Goal: Transaction & Acquisition: Purchase product/service

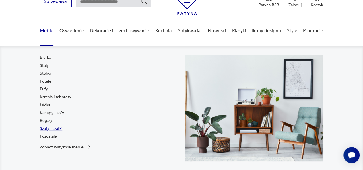
click at [57, 127] on link "Szafy i szafki" at bounding box center [51, 129] width 22 height 6
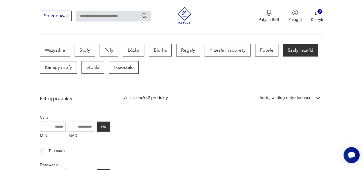
scroll to position [146, 0]
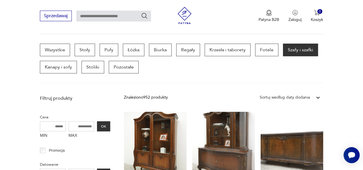
click at [316, 97] on icon at bounding box center [317, 98] width 3 height 2
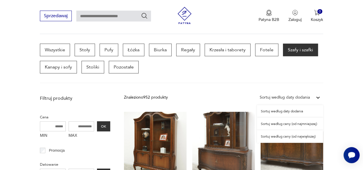
click at [284, 121] on div "Sortuj według ceny (od najmniejszej)" at bounding box center [290, 124] width 66 height 13
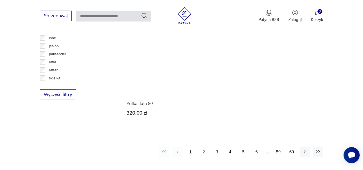
scroll to position [780, 0]
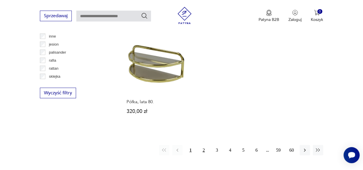
click at [203, 145] on button "2" at bounding box center [204, 150] width 10 height 10
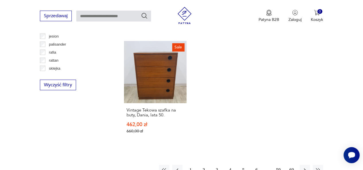
scroll to position [788, 0]
click at [216, 165] on button "3" at bounding box center [217, 170] width 10 height 10
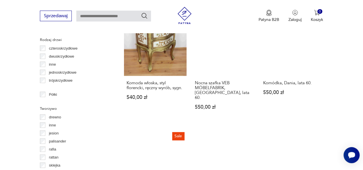
scroll to position [670, 0]
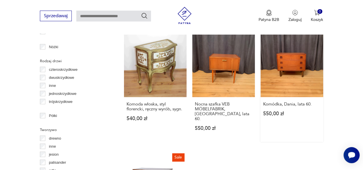
click at [286, 58] on link "Komódka, Dania, lata 60. 550,00 zł" at bounding box center [291, 88] width 63 height 107
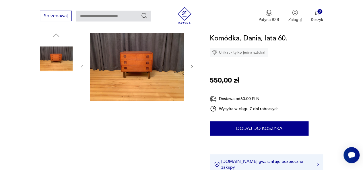
scroll to position [56, 0]
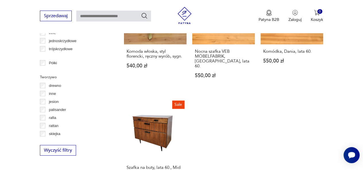
scroll to position [831, 0]
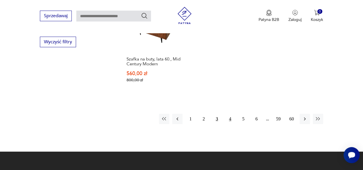
click at [229, 114] on button "4" at bounding box center [230, 119] width 10 height 10
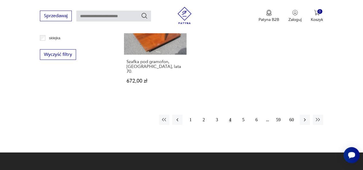
scroll to position [820, 0]
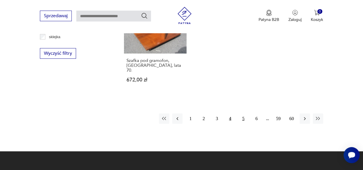
click at [243, 114] on button "5" at bounding box center [243, 119] width 10 height 10
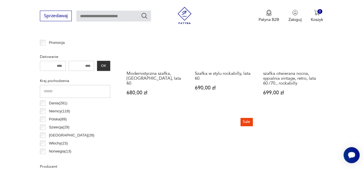
scroll to position [254, 0]
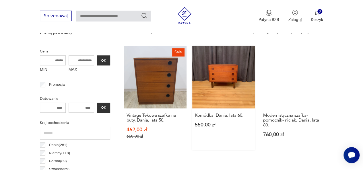
scroll to position [218, 0]
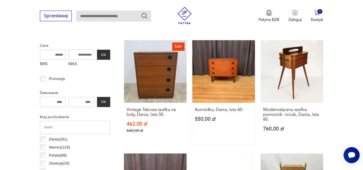
click at [215, 59] on link "Komódka, Dania, lata 60. 550,00 zł" at bounding box center [223, 92] width 63 height 104
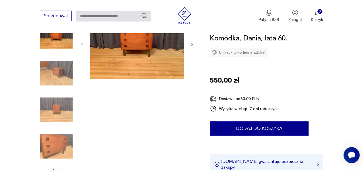
scroll to position [72, 0]
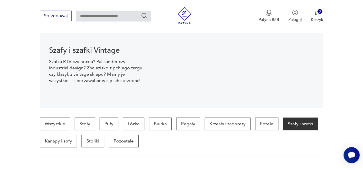
scroll to position [218, 0]
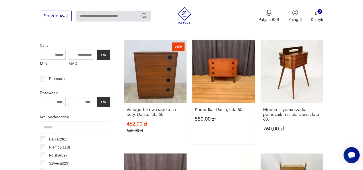
click at [207, 81] on link "Komódka, Dania, lata 60. 550,00 zł" at bounding box center [223, 92] width 63 height 104
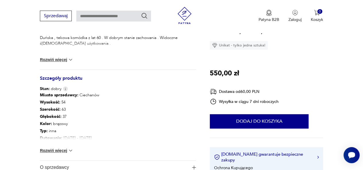
scroll to position [247, 0]
click at [67, 149] on button "Rozwiń więcej" at bounding box center [56, 150] width 33 height 6
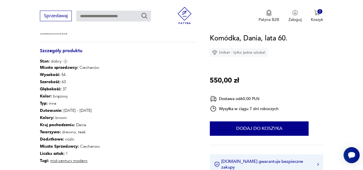
scroll to position [273, 0]
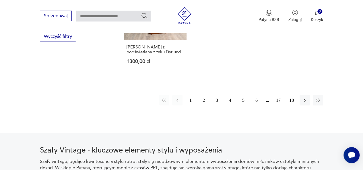
scroll to position [837, 0]
click at [204, 101] on button "2" at bounding box center [204, 100] width 10 height 10
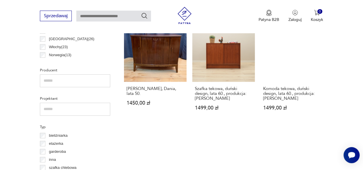
scroll to position [355, 0]
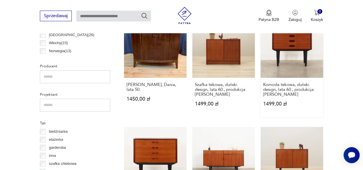
click at [281, 51] on link "Komoda tekowa, duński design, lata 60., produkcja: [PERSON_NAME] 1499,00 zł" at bounding box center [291, 66] width 63 height 102
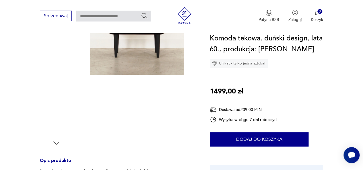
scroll to position [145, 0]
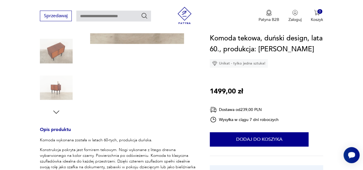
click at [55, 113] on icon "button" at bounding box center [56, 112] width 9 height 9
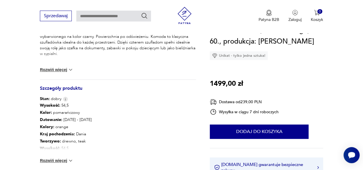
scroll to position [264, 0]
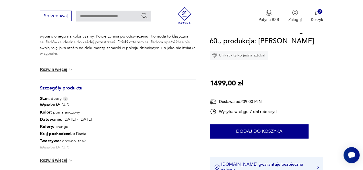
click at [69, 159] on img at bounding box center [71, 161] width 6 height 6
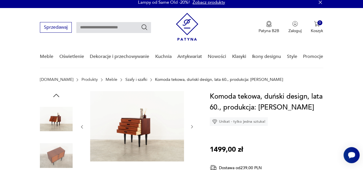
scroll to position [3, 0]
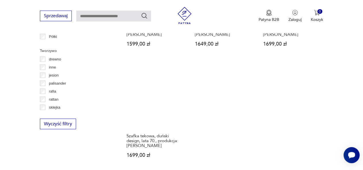
scroll to position [824, 0]
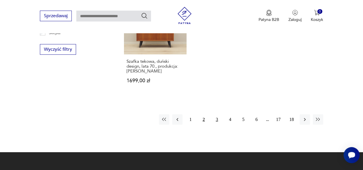
click at [217, 120] on button "3" at bounding box center [217, 119] width 10 height 10
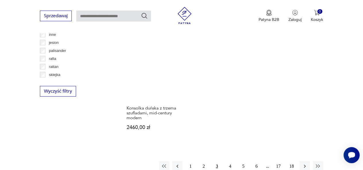
scroll to position [783, 0]
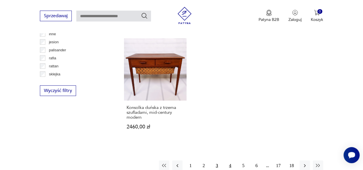
click at [228, 161] on button "4" at bounding box center [230, 166] width 10 height 10
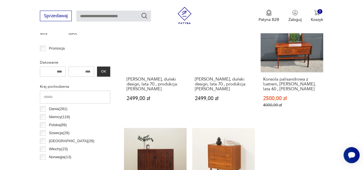
scroll to position [326, 0]
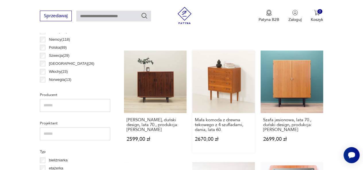
click at [218, 93] on link "Mała komoda z drewna tekowego z 4 szufladami, dania, lata 60. 2670,00 zł" at bounding box center [223, 101] width 63 height 102
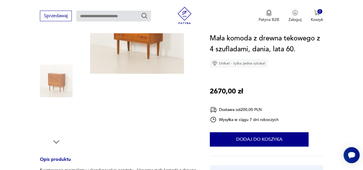
scroll to position [165, 0]
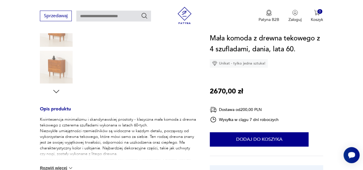
click at [57, 92] on icon "button" at bounding box center [56, 91] width 6 height 3
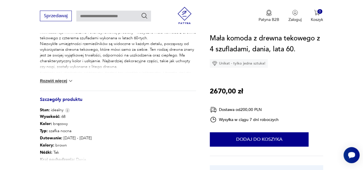
scroll to position [254, 0]
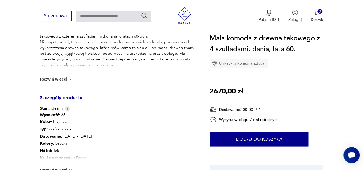
click at [69, 80] on img at bounding box center [71, 79] width 6 height 6
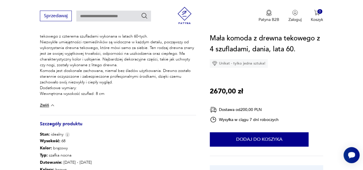
scroll to position [355, 0]
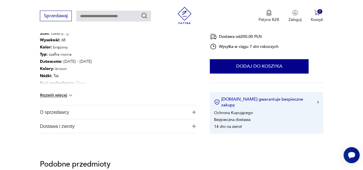
click at [68, 94] on img at bounding box center [71, 95] width 6 height 6
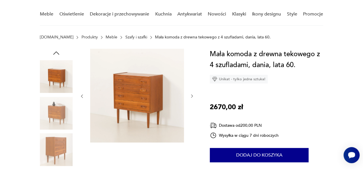
scroll to position [46, 0]
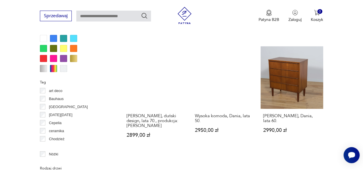
scroll to position [563, 0]
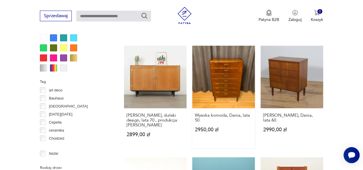
click at [226, 69] on link "Wysoka komoda, Dania, lata 50. 2950,00 zł" at bounding box center [223, 97] width 63 height 102
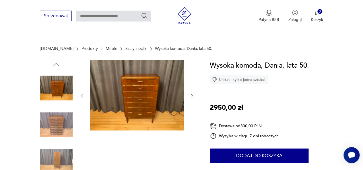
scroll to position [102, 0]
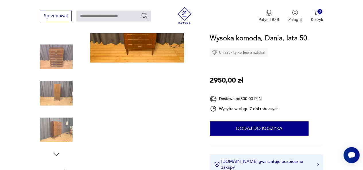
click at [48, 134] on img at bounding box center [56, 130] width 33 height 33
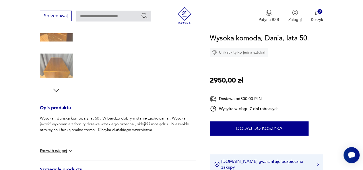
scroll to position [167, 0]
click at [70, 151] on img at bounding box center [71, 150] width 6 height 6
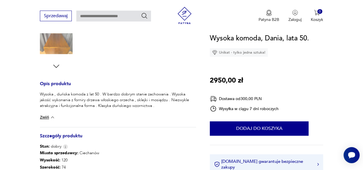
scroll to position [177, 0]
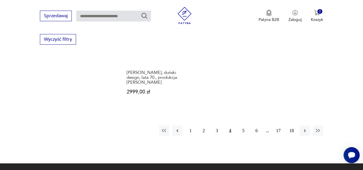
scroll to position [835, 0]
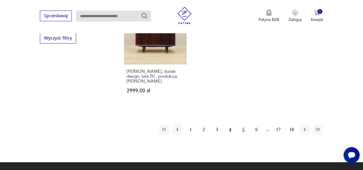
click at [241, 125] on button "5" at bounding box center [243, 130] width 10 height 10
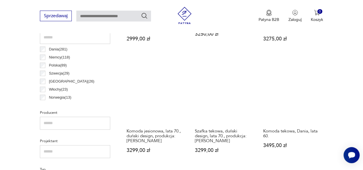
scroll to position [320, 0]
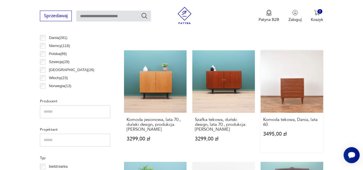
click at [293, 81] on link "Komoda tekowa, Dania, lata 60. 3495,00 zł" at bounding box center [291, 101] width 63 height 102
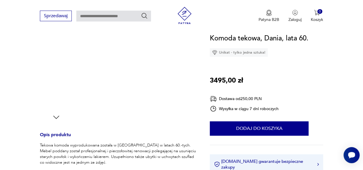
scroll to position [139, 0]
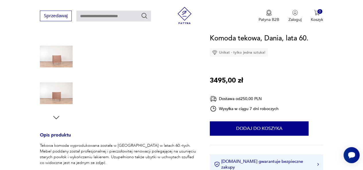
click at [55, 115] on icon "button" at bounding box center [56, 117] width 9 height 9
click at [56, 56] on img at bounding box center [56, 56] width 33 height 33
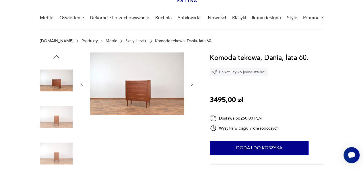
scroll to position [41, 0]
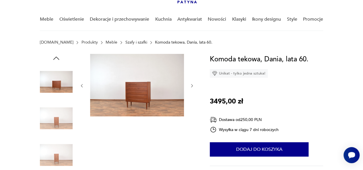
click at [58, 156] on img at bounding box center [56, 155] width 33 height 33
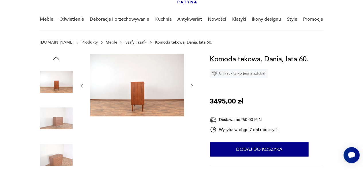
click at [58, 156] on img at bounding box center [56, 155] width 33 height 33
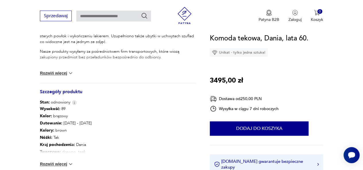
scroll to position [261, 0]
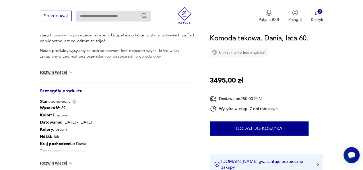
click at [71, 163] on img at bounding box center [71, 163] width 6 height 6
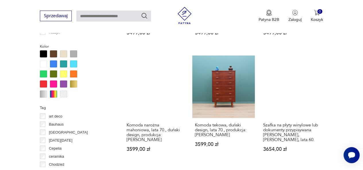
scroll to position [538, 0]
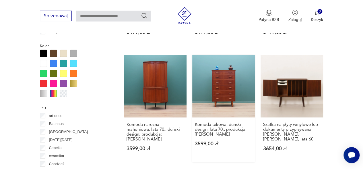
click at [227, 77] on link "Komoda tekowa, duński design, lata 70., produkcja: [PERSON_NAME] 3599,00 zł" at bounding box center [223, 108] width 63 height 107
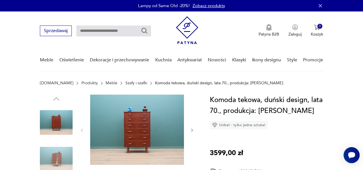
click at [133, 123] on img at bounding box center [137, 130] width 94 height 70
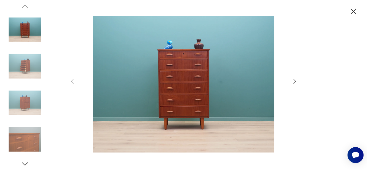
click at [25, 161] on icon "button" at bounding box center [25, 164] width 9 height 9
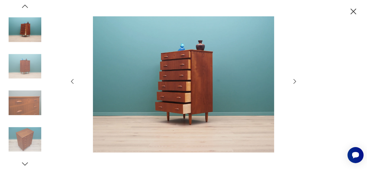
click at [25, 161] on icon "button" at bounding box center [25, 164] width 9 height 9
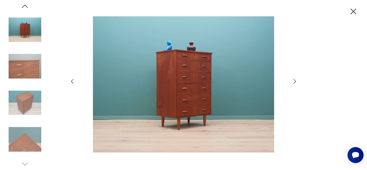
click at [32, 31] on img at bounding box center [25, 29] width 33 height 33
click at [24, 4] on icon "button" at bounding box center [25, 6] width 9 height 9
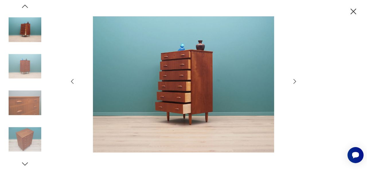
click at [24, 4] on icon "button" at bounding box center [25, 6] width 9 height 9
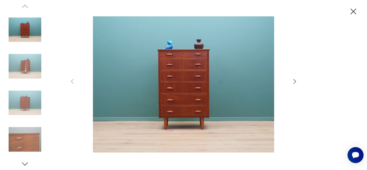
click at [354, 11] on icon "button" at bounding box center [354, 12] width 6 height 6
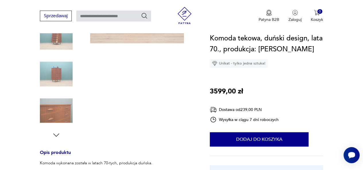
scroll to position [120, 0]
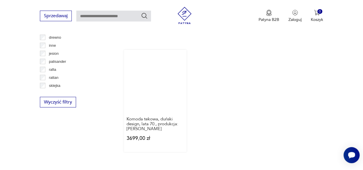
scroll to position [796, 0]
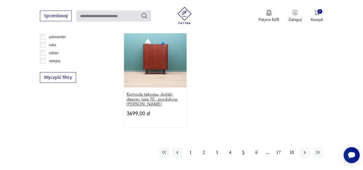
click at [164, 99] on h3 "Komoda tekowa, duński design, lata 70., produkcja: [PERSON_NAME]" at bounding box center [155, 99] width 57 height 15
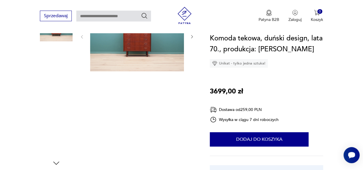
scroll to position [59, 0]
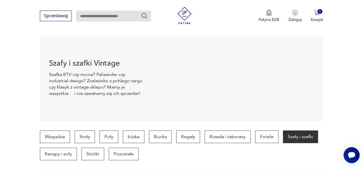
scroll to position [849, 0]
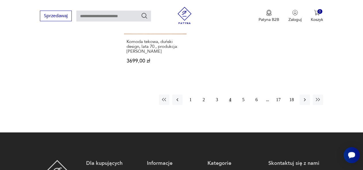
scroll to position [835, 0]
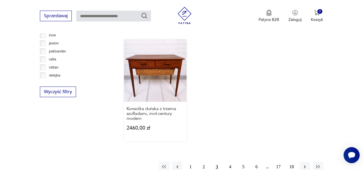
scroll to position [782, 0]
click at [205, 161] on button "2" at bounding box center [204, 166] width 10 height 10
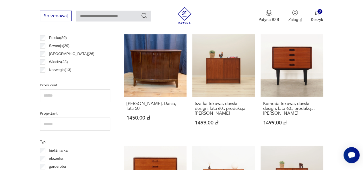
scroll to position [330, 0]
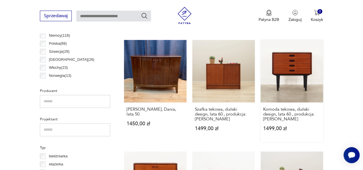
click at [295, 60] on link "Komoda tekowa, duński design, lata 60., produkcja: [PERSON_NAME] 1499,00 zł" at bounding box center [291, 91] width 63 height 102
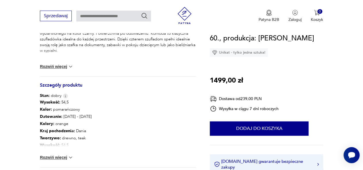
scroll to position [268, 0]
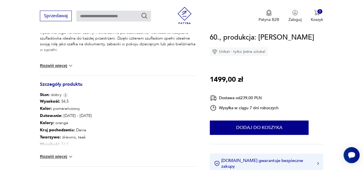
click at [71, 156] on img at bounding box center [71, 157] width 6 height 6
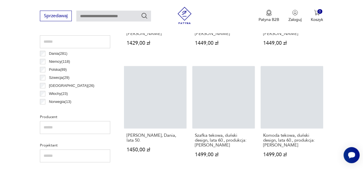
scroll to position [321, 0]
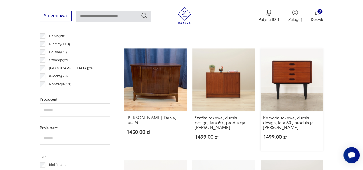
click at [291, 74] on link "Komoda tekowa, duński design, lata 60., produkcja: [PERSON_NAME] 1499,00 zł" at bounding box center [291, 99] width 63 height 102
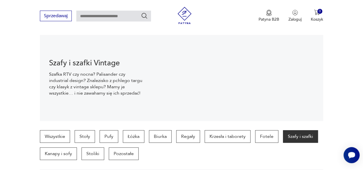
scroll to position [59, 0]
click at [94, 16] on input "text" at bounding box center [113, 16] width 75 height 11
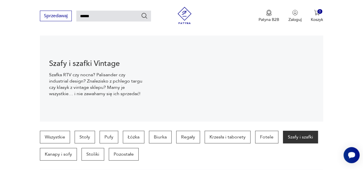
type input "******"
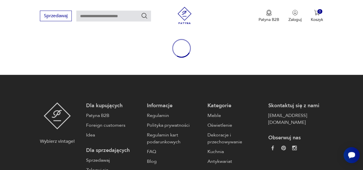
type input "******"
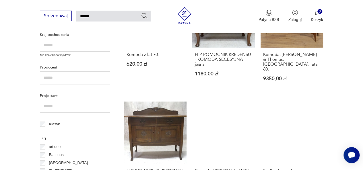
scroll to position [258, 0]
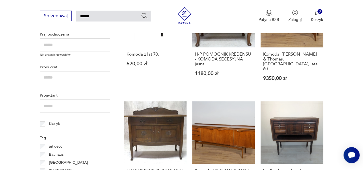
click at [82, 38] on div "Kraj pochodzenia Nie znaleziono wyników" at bounding box center [75, 43] width 70 height 27
click at [82, 41] on input "text" at bounding box center [75, 44] width 70 height 13
type input "*****"
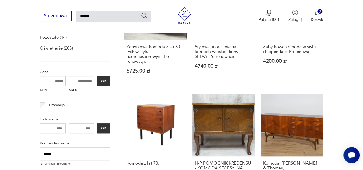
scroll to position [148, 0]
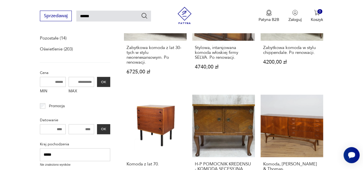
click at [104, 16] on input "******" at bounding box center [113, 16] width 75 height 11
click at [146, 15] on icon "Szukaj" at bounding box center [144, 16] width 6 height 6
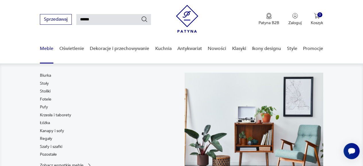
scroll to position [11, 2]
click at [55, 147] on link "Szafy i szafki" at bounding box center [51, 147] width 22 height 6
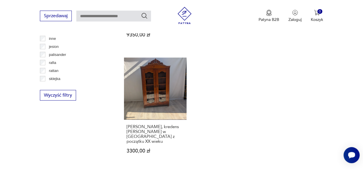
scroll to position [873, 0]
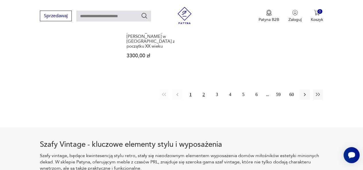
click at [204, 90] on button "2" at bounding box center [204, 95] width 10 height 10
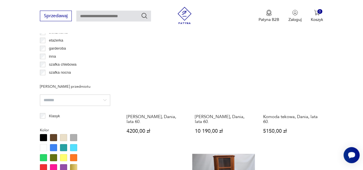
scroll to position [454, 0]
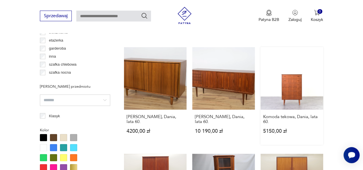
click at [285, 85] on link "Komoda tekowa, Dania, lata 60. 5150,00 zł" at bounding box center [291, 96] width 63 height 98
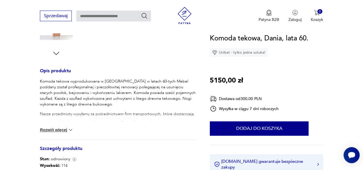
scroll to position [204, 0]
click at [71, 131] on img at bounding box center [71, 130] width 6 height 6
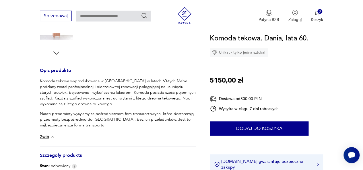
scroll to position [302, 0]
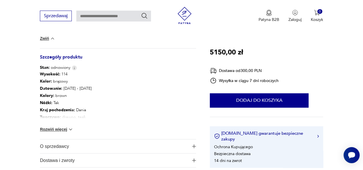
click at [69, 129] on img at bounding box center [71, 130] width 6 height 6
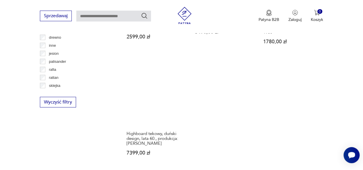
scroll to position [869, 0]
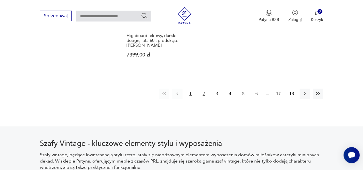
click at [204, 89] on button "2" at bounding box center [204, 94] width 10 height 10
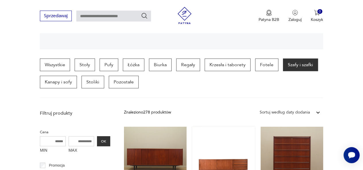
scroll to position [131, 0]
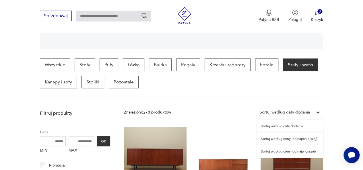
click at [316, 111] on icon at bounding box center [318, 113] width 6 height 6
click at [269, 138] on div "Sortuj według ceny (od najmniejszej)" at bounding box center [290, 139] width 66 height 13
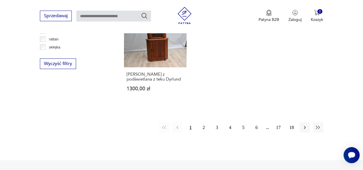
scroll to position [810, 0]
click at [204, 126] on button "2" at bounding box center [204, 127] width 10 height 10
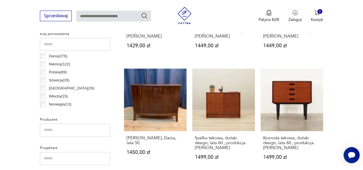
scroll to position [302, 0]
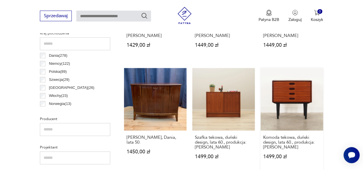
click at [298, 90] on link "Komoda tekowa, duński design, lata 60., produkcja: [PERSON_NAME] 1499,00 zł" at bounding box center [291, 119] width 63 height 102
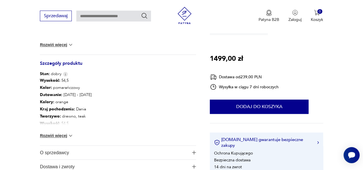
scroll to position [289, 0]
click at [71, 135] on img at bounding box center [71, 136] width 6 height 6
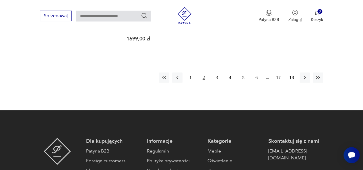
scroll to position [866, 0]
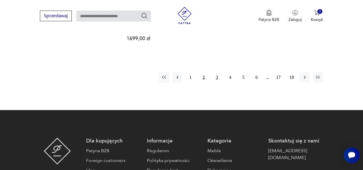
click at [217, 77] on button "3" at bounding box center [217, 77] width 10 height 10
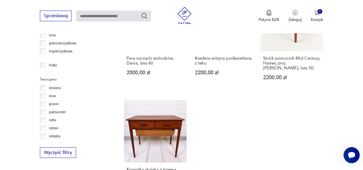
scroll to position [811, 0]
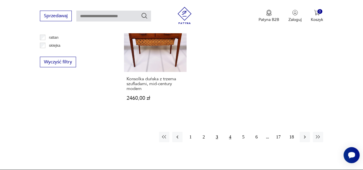
click at [229, 132] on button "4" at bounding box center [230, 137] width 10 height 10
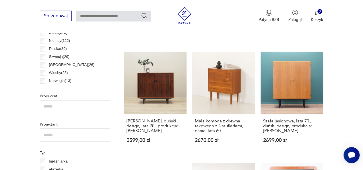
scroll to position [325, 0]
click at [223, 87] on link "Mała komoda z drewna tekowego z 4 szufladami, dania, lata 60. 2670,00 zł" at bounding box center [223, 103] width 63 height 102
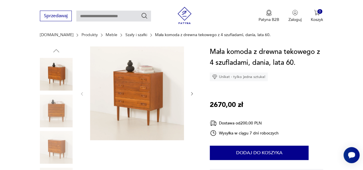
scroll to position [202, 0]
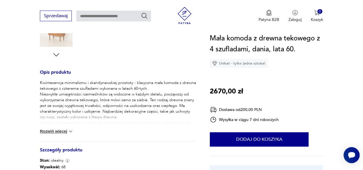
click at [223, 87] on p "2670,00 zł" at bounding box center [226, 91] width 33 height 11
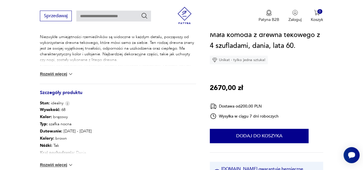
click at [72, 162] on img at bounding box center [71, 165] width 6 height 6
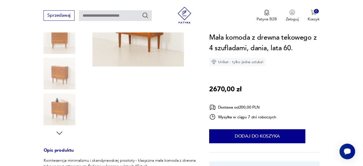
scroll to position [30, 0]
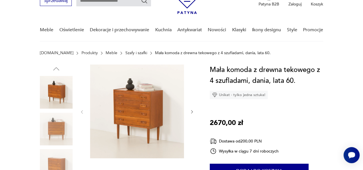
click at [143, 104] on img at bounding box center [137, 112] width 94 height 94
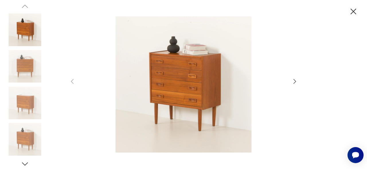
click at [354, 12] on icon "button" at bounding box center [354, 12] width 10 height 10
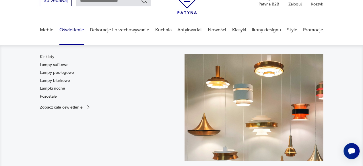
click at [7, 119] on nav "Kinkiety Lampy sufitowe Lampy podłogowe Lampy biurkowe Lampki nocne Pozostałe Z…" at bounding box center [181, 112] width 363 height 134
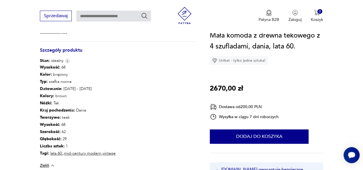
scroll to position [301, 0]
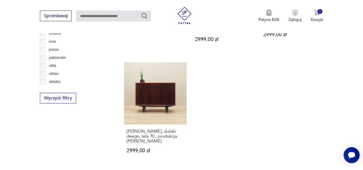
scroll to position [815, 0]
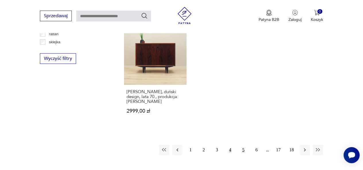
click at [242, 145] on button "5" at bounding box center [243, 150] width 10 height 10
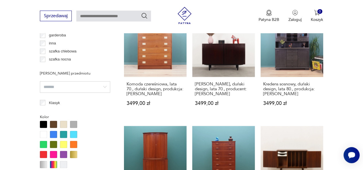
scroll to position [526, 0]
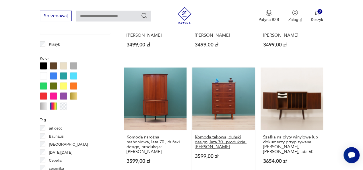
click at [224, 140] on h3 "Komoda tekowa, duński design, lata 70., produkcja: [PERSON_NAME]" at bounding box center [223, 142] width 57 height 15
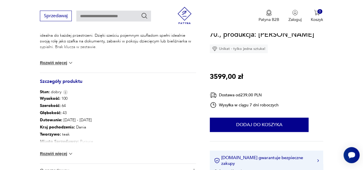
scroll to position [269, 0]
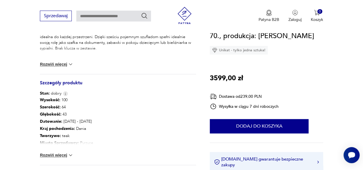
click at [69, 153] on img at bounding box center [71, 155] width 6 height 6
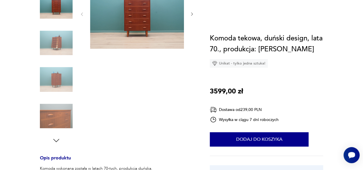
scroll to position [0, 0]
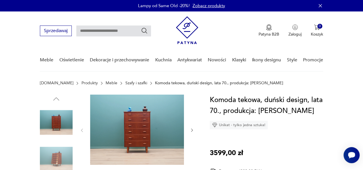
click at [142, 136] on img at bounding box center [137, 130] width 94 height 70
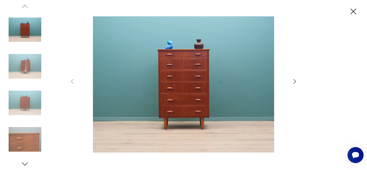
click at [355, 12] on icon "button" at bounding box center [354, 12] width 6 height 6
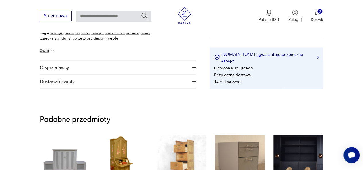
scroll to position [373, 0]
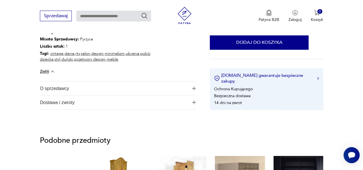
click at [194, 101] on img "button" at bounding box center [194, 102] width 4 height 4
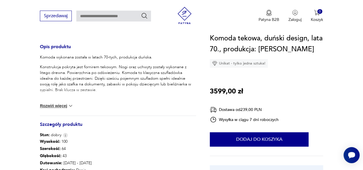
scroll to position [228, 0]
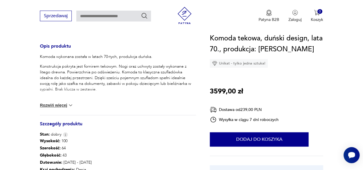
click at [71, 106] on img at bounding box center [71, 105] width 6 height 6
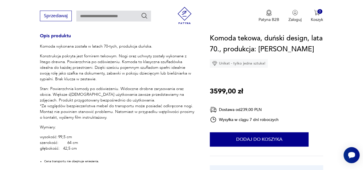
scroll to position [239, 0]
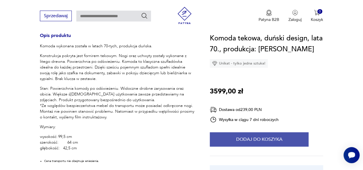
click at [235, 140] on button "Dodaj do koszyka" at bounding box center [259, 139] width 99 height 14
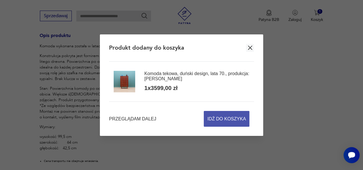
click at [222, 112] on span "Idź do koszyka" at bounding box center [226, 118] width 38 height 15
